Goal: Task Accomplishment & Management: Complete application form

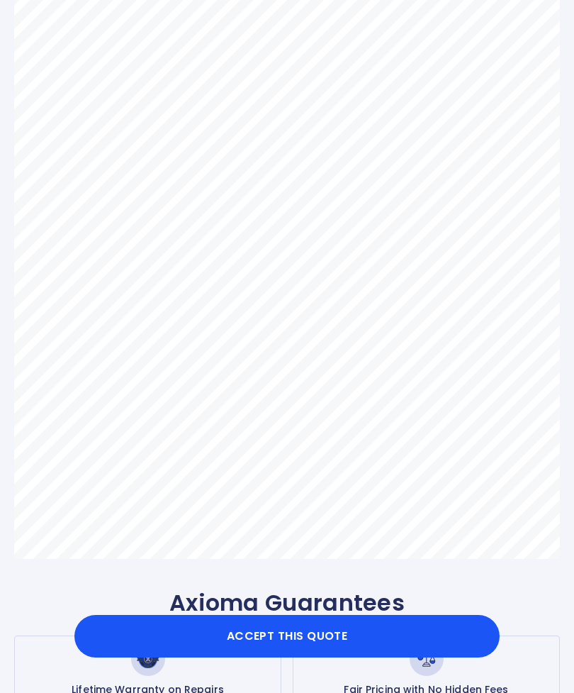
scroll to position [254, 0]
